Goal: Task Accomplishment & Management: Use online tool/utility

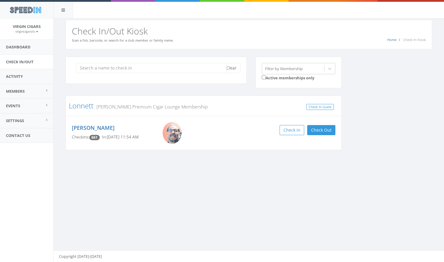
click at [98, 71] on input "search" at bounding box center [151, 68] width 151 height 10
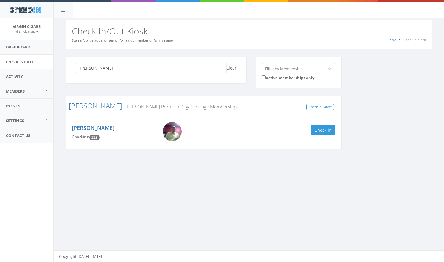
type input "larry"
click at [172, 132] on img at bounding box center [172, 131] width 19 height 19
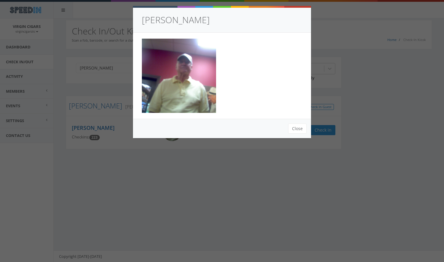
click at [134, 166] on div "Larry Grzyb Close" at bounding box center [222, 131] width 444 height 262
drag, startPoint x: 296, startPoint y: 130, endPoint x: 279, endPoint y: 135, distance: 17.5
click at [295, 130] on button "Close" at bounding box center [297, 128] width 18 height 10
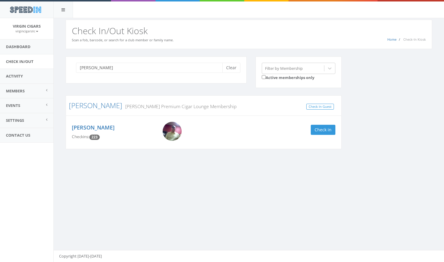
scroll to position [0, 0]
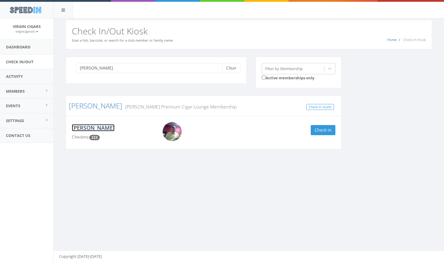
click at [89, 127] on link "[PERSON_NAME]" at bounding box center [93, 127] width 43 height 7
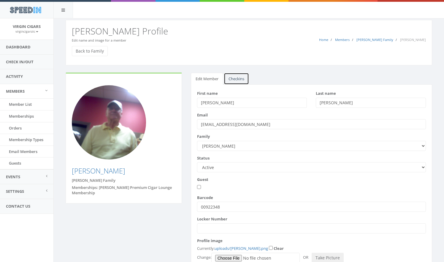
click at [237, 79] on link "Checkins" at bounding box center [236, 79] width 25 height 12
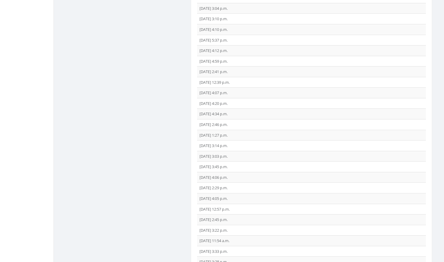
scroll to position [1298, 0]
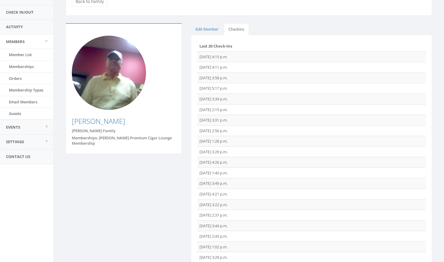
scroll to position [0, 0]
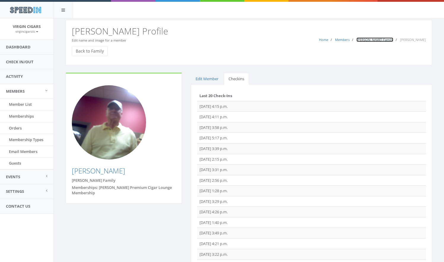
click at [393, 41] on link "Grzyb Family" at bounding box center [374, 39] width 37 height 4
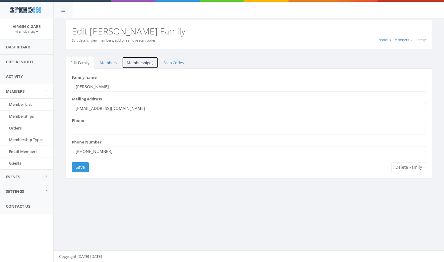
click at [135, 62] on link "Membership(s)" at bounding box center [140, 63] width 36 height 12
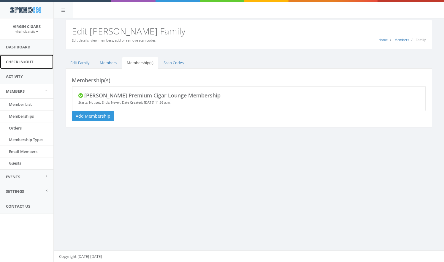
click at [24, 61] on link "Check In/Out" at bounding box center [26, 62] width 53 height 15
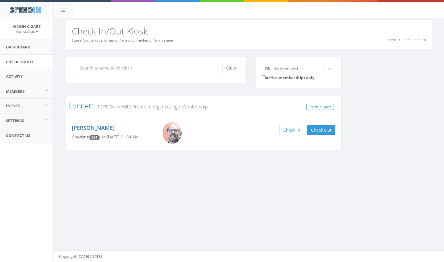
click at [89, 66] on input "search" at bounding box center [151, 68] width 151 height 10
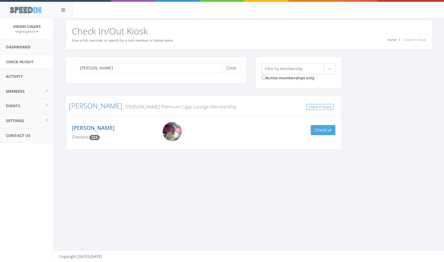
type input "larry"
click at [321, 131] on button "Check in" at bounding box center [323, 130] width 25 height 10
click at [292, 130] on button "Check in" at bounding box center [292, 130] width 25 height 10
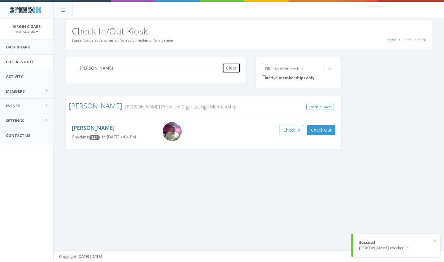
click at [234, 70] on button "Clear" at bounding box center [231, 68] width 18 height 10
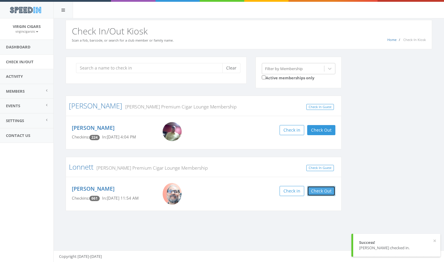
click at [329, 192] on button "Check Out" at bounding box center [321, 191] width 28 height 10
